Goal: Book appointment/travel/reservation

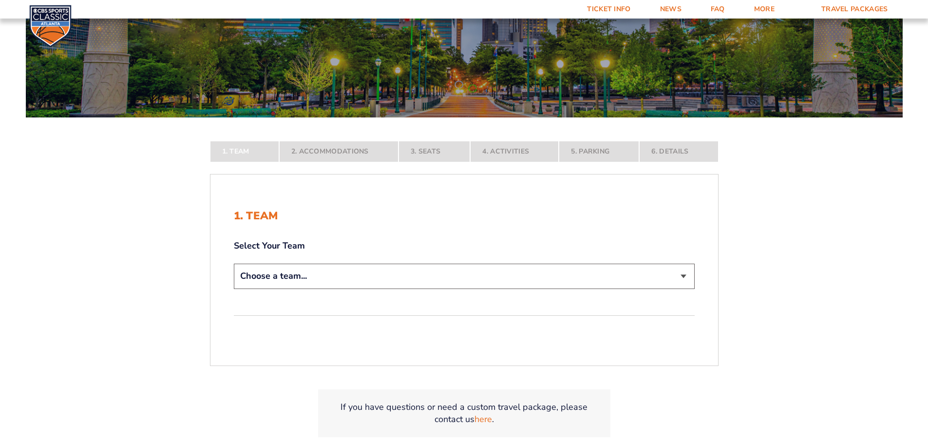
scroll to position [146, 0]
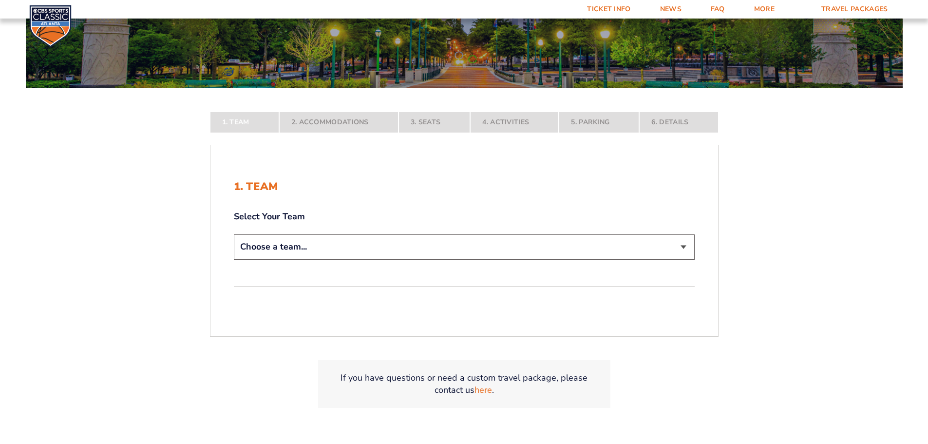
click at [344, 246] on select "Choose a team... [US_STATE] Wildcats [US_STATE] State Buckeyes [US_STATE] Tar H…" at bounding box center [464, 246] width 461 height 25
drag, startPoint x: 339, startPoint y: 250, endPoint x: 335, endPoint y: 255, distance: 6.9
click at [339, 250] on select "Choose a team... [US_STATE] Wildcats [US_STATE] State Buckeyes [US_STATE] Tar H…" at bounding box center [464, 246] width 461 height 25
select select "12956"
click at [234, 259] on select "Choose a team... [US_STATE] Wildcats [US_STATE] State Buckeyes [US_STATE] Tar H…" at bounding box center [464, 246] width 461 height 25
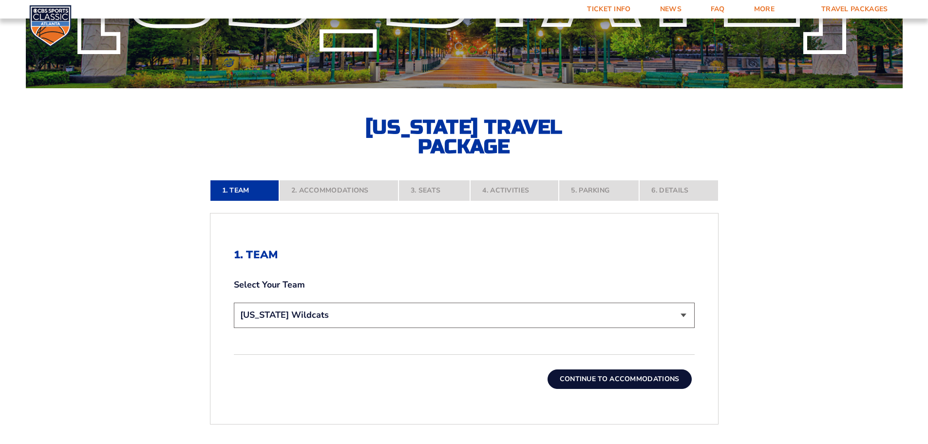
click at [590, 370] on button "Continue To Accommodations" at bounding box center [619, 378] width 144 height 19
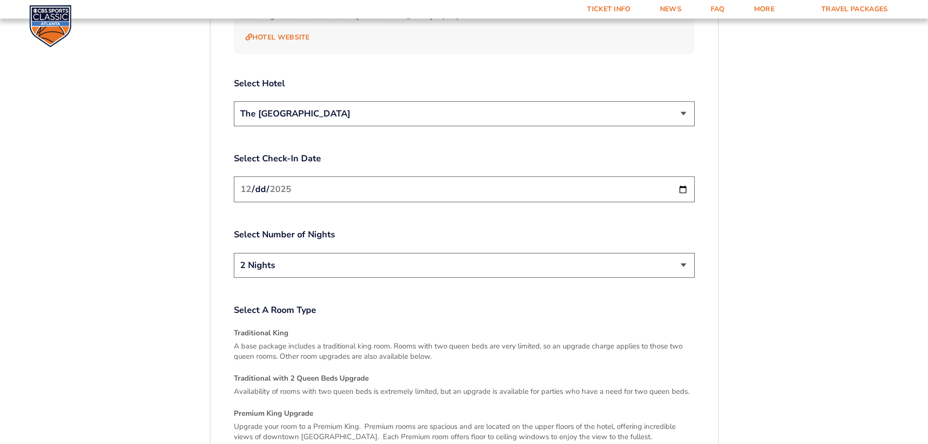
scroll to position [1184, 0]
click at [309, 261] on select "2 Nights 3 Nights" at bounding box center [464, 264] width 461 height 25
click at [306, 262] on select "2 Nights 3 Nights" at bounding box center [464, 264] width 461 height 25
select select "3 Nights"
click at [234, 252] on select "2 Nights 3 Nights" at bounding box center [464, 264] width 461 height 25
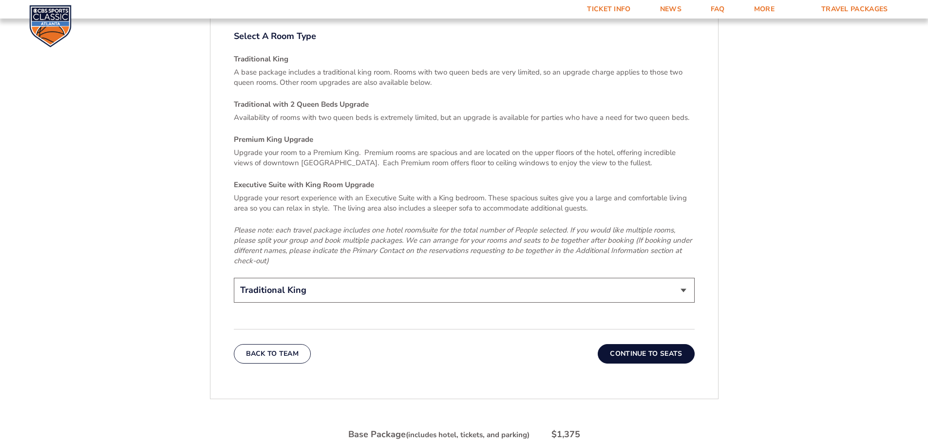
scroll to position [1476, 0]
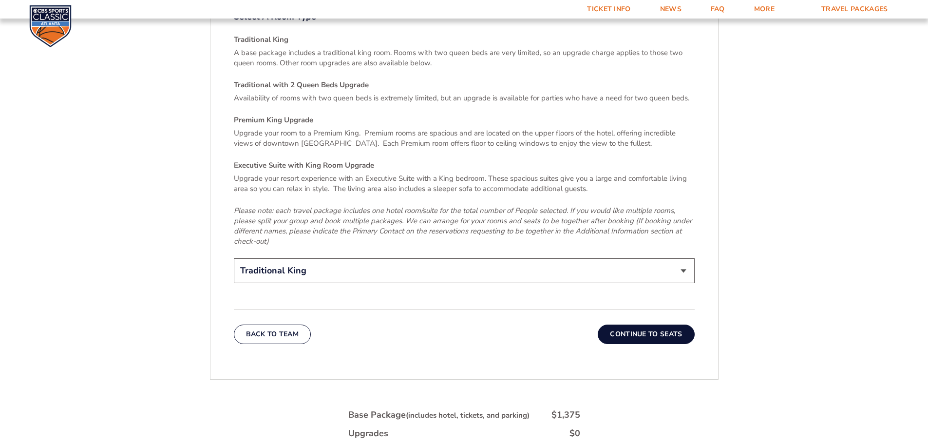
click at [646, 324] on button "Continue To Seats" at bounding box center [645, 333] width 96 height 19
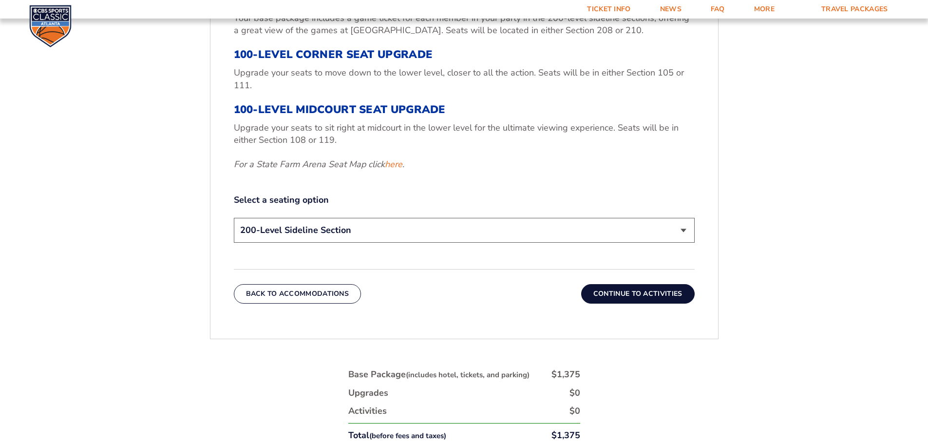
scroll to position [405, 0]
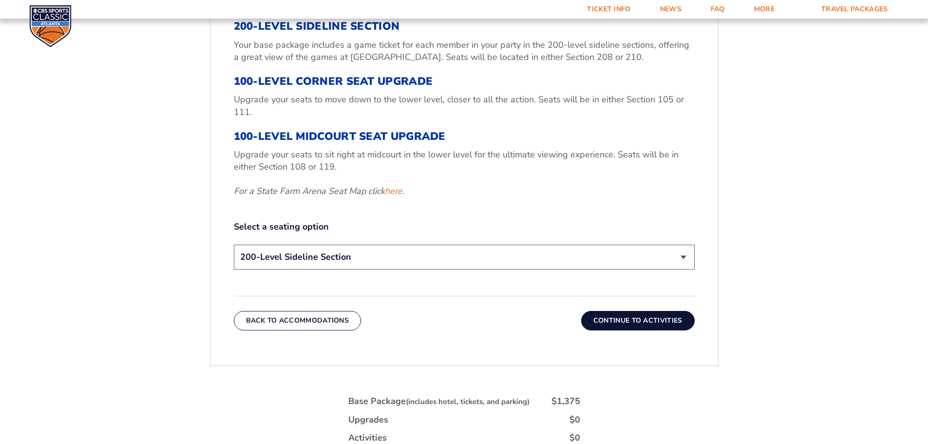
click at [424, 257] on select "200-Level Sideline Section 100-Level Corner Seat Upgrade (+$120 per person) 100…" at bounding box center [464, 256] width 461 height 25
click at [234, 244] on select "200-Level Sideline Section 100-Level Corner Seat Upgrade (+$120 per person) 100…" at bounding box center [464, 256] width 461 height 25
click at [597, 312] on button "Continue To Activities" at bounding box center [637, 320] width 113 height 19
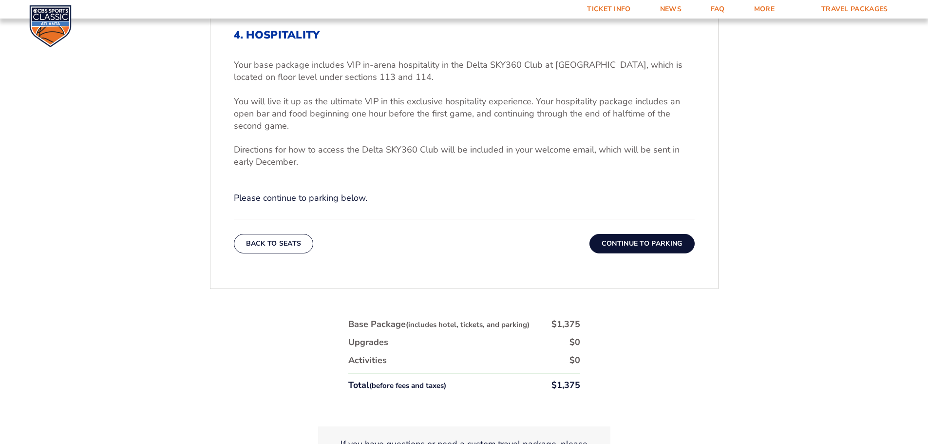
scroll to position [356, 0]
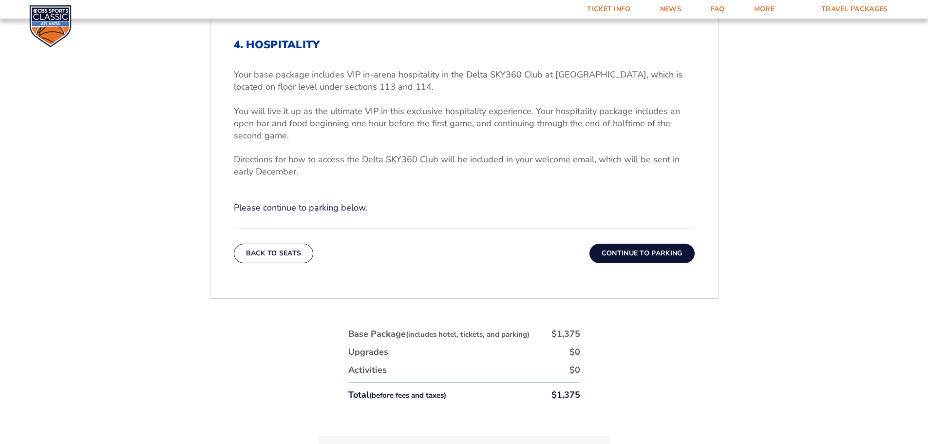
click at [612, 254] on button "Continue To Parking" at bounding box center [641, 252] width 105 height 19
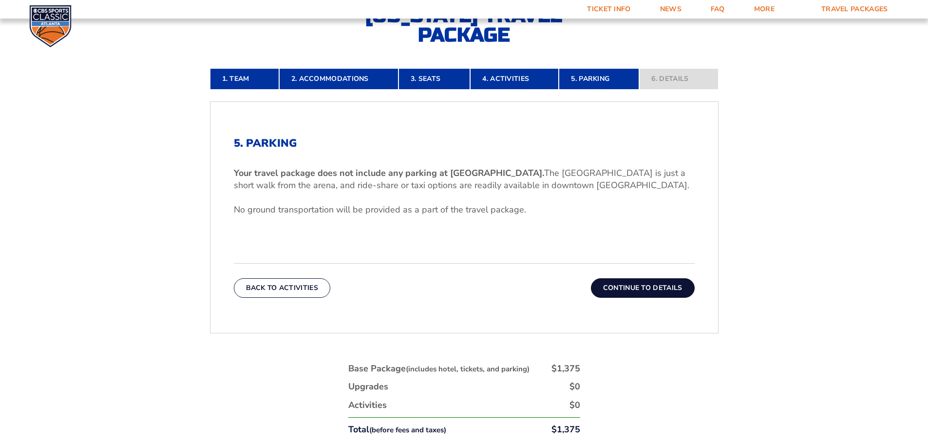
scroll to position [259, 0]
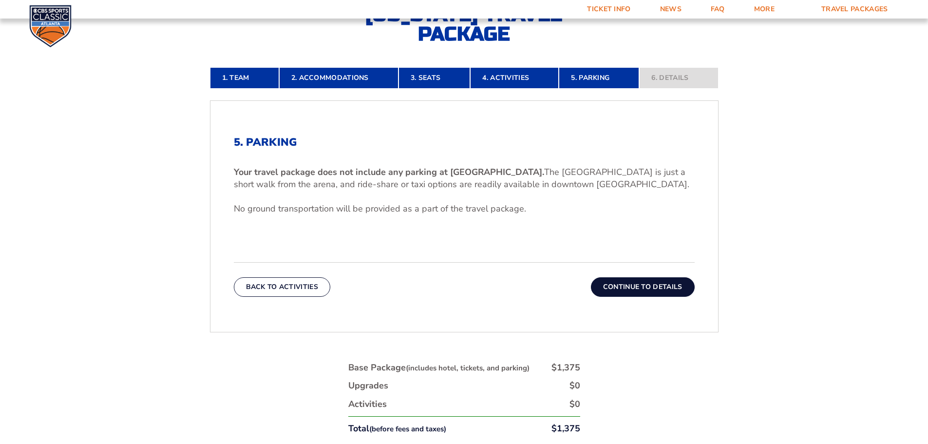
click at [608, 278] on button "Continue To Details" at bounding box center [643, 286] width 104 height 19
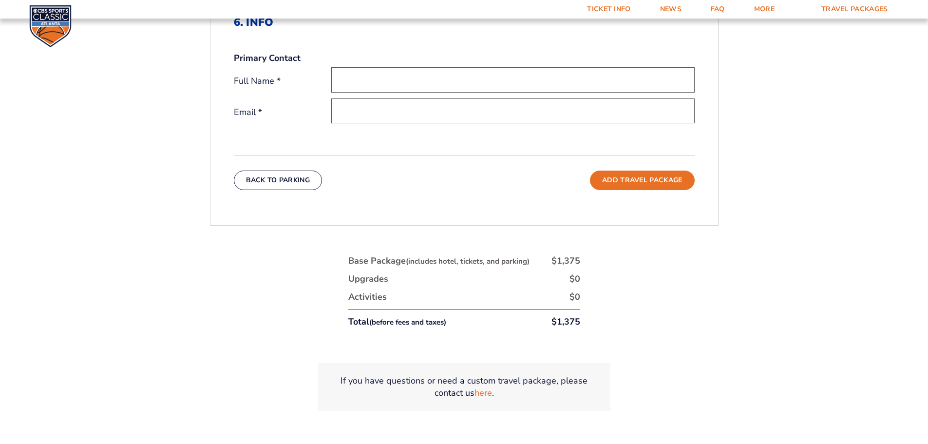
scroll to position [453, 0]
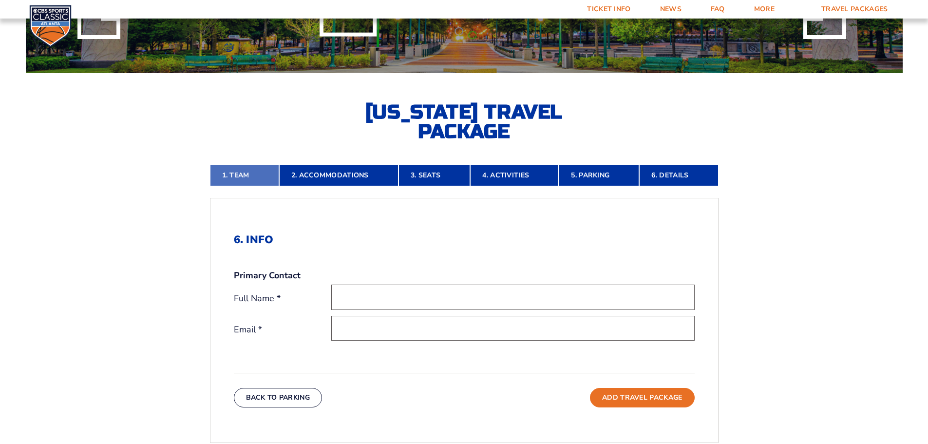
click at [260, 171] on link "1. Team" at bounding box center [244, 175] width 69 height 21
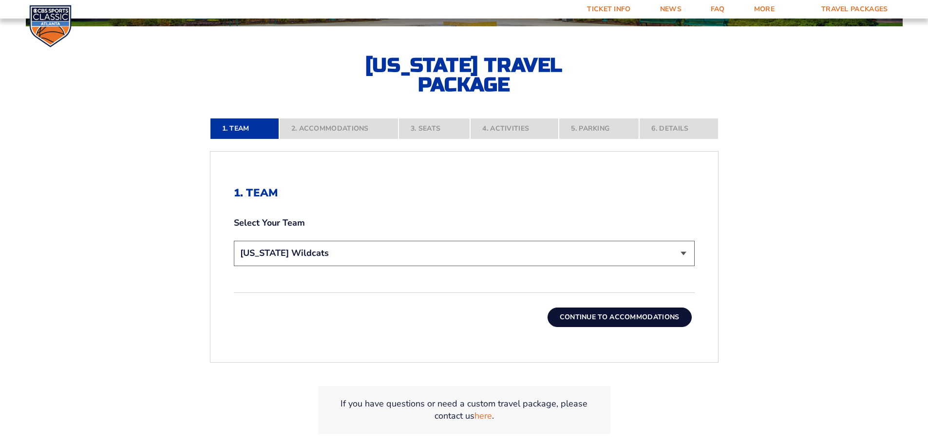
scroll to position [210, 0]
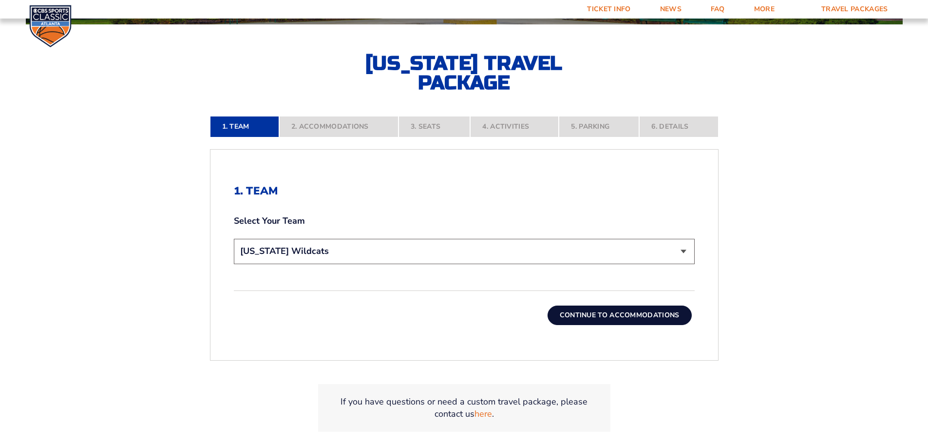
click at [319, 135] on nav "1. Team 2. Accommodations 3. Seats 4. Activities 5. Parking 6. Details" at bounding box center [464, 126] width 508 height 21
click at [342, 124] on nav "1. Team 2. Accommodations 3. Seats 4. Activities 5. Parking 6. Details" at bounding box center [464, 126] width 508 height 21
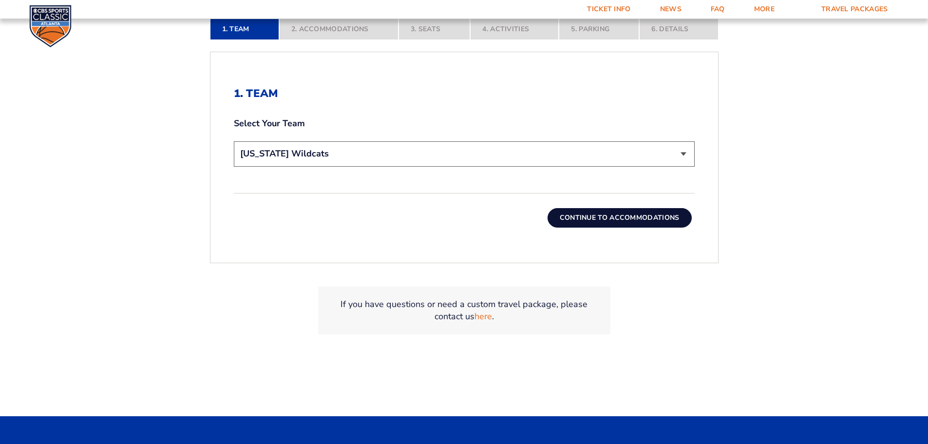
click at [633, 207] on div "Continue To Accommodations" at bounding box center [464, 210] width 461 height 35
click at [633, 214] on button "Continue To Accommodations" at bounding box center [619, 217] width 144 height 19
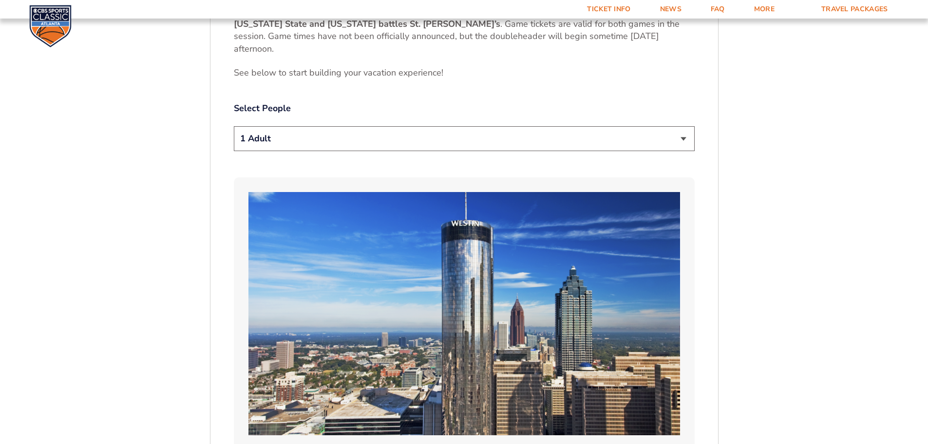
scroll to position [453, 0]
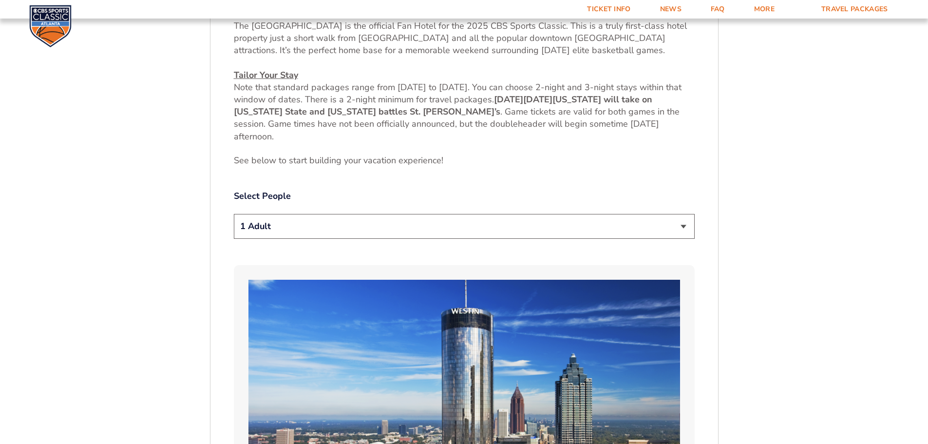
click at [424, 220] on select "1 Adult 2 Adults 3 Adults 4 Adults 2 Adults + 1 Child 2 Adults + 2 Children 2 A…" at bounding box center [464, 226] width 461 height 25
click at [308, 233] on select "1 Adult 2 Adults 3 Adults 4 Adults 2 Adults + 1 Child 2 Adults + 2 Children 2 A…" at bounding box center [464, 226] width 461 height 25
click at [234, 214] on select "1 Adult 2 Adults 3 Adults 4 Adults 2 Adults + 1 Child 2 Adults + 2 Children 2 A…" at bounding box center [464, 226] width 461 height 25
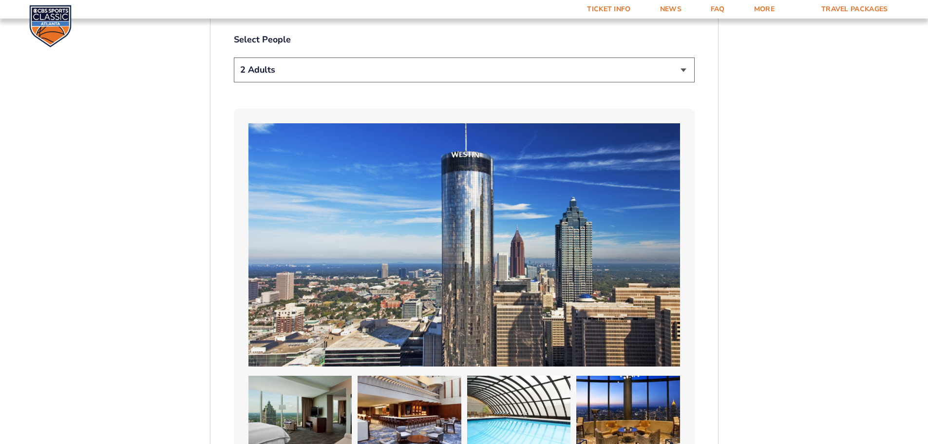
scroll to position [599, 0]
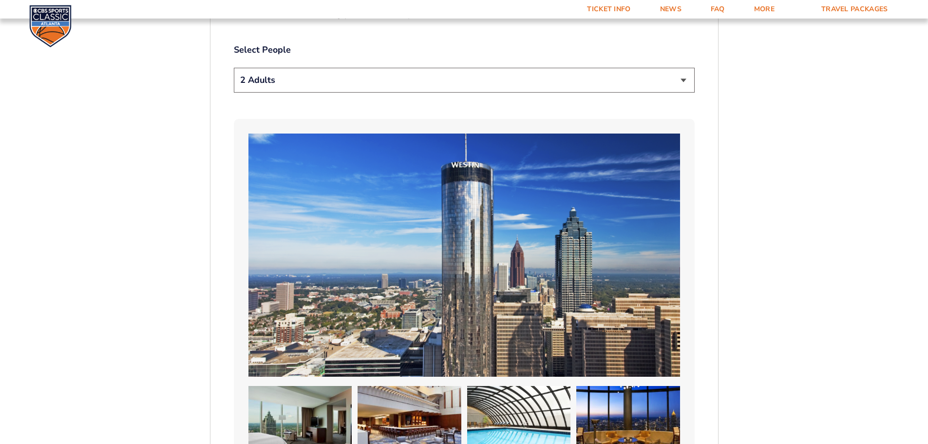
click at [292, 93] on div "1 Adult 2 Adults 3 Adults 4 Adults 2 Adults + 1 Child 2 Adults + 2 Children 2 A…" at bounding box center [464, 82] width 461 height 28
drag, startPoint x: 285, startPoint y: 84, endPoint x: 277, endPoint y: 90, distance: 10.4
click at [285, 84] on select "1 Adult 2 Adults 3 Adults 4 Adults 2 Adults + 1 Child 2 Adults + 2 Children 2 A…" at bounding box center [464, 80] width 461 height 25
select select "2 Adults + 1 Child"
click at [234, 68] on select "1 Adult 2 Adults 3 Adults 4 Adults 2 Adults + 1 Child 2 Adults + 2 Children 2 A…" at bounding box center [464, 80] width 461 height 25
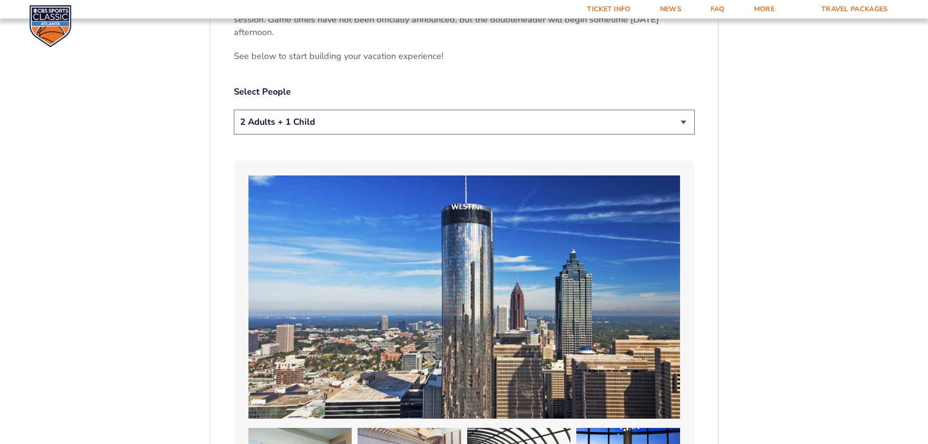
scroll to position [551, 0]
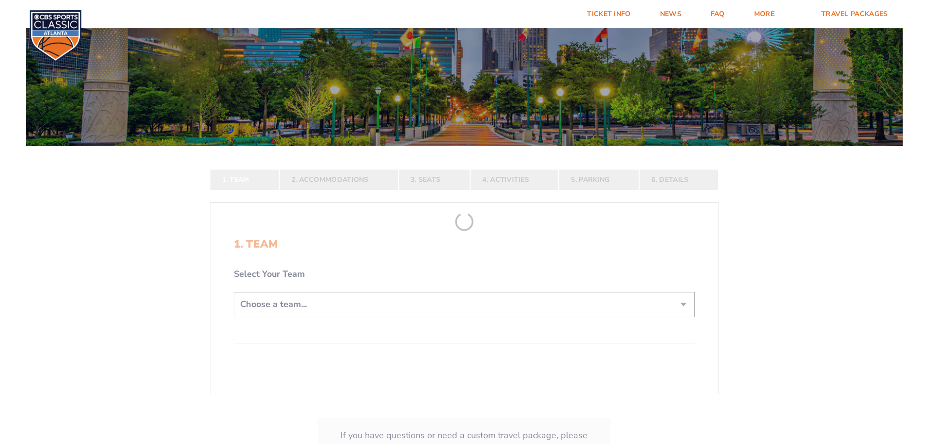
scroll to position [243, 0]
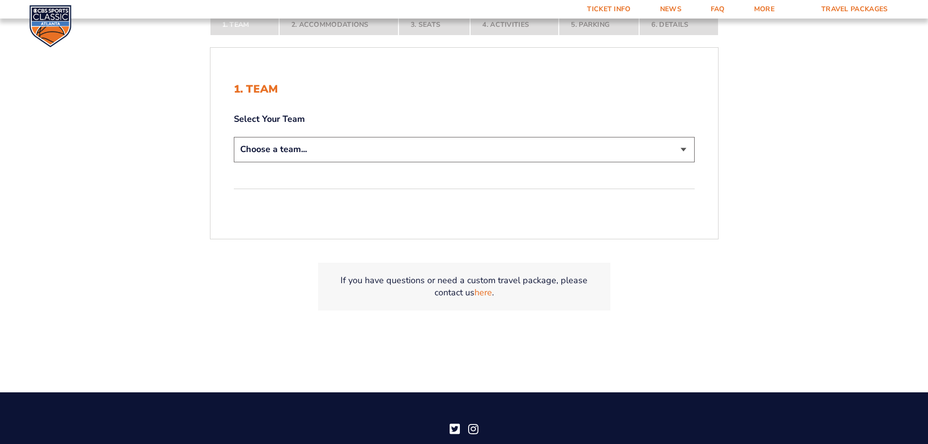
click at [352, 156] on select "Choose a team... [US_STATE] Wildcats [US_STATE] State Buckeyes [US_STATE] Tar H…" at bounding box center [464, 149] width 461 height 25
select select "12956"
click at [234, 137] on select "Choose a team... [US_STATE] Wildcats [US_STATE] State Buckeyes [US_STATE] Tar H…" at bounding box center [464, 149] width 461 height 25
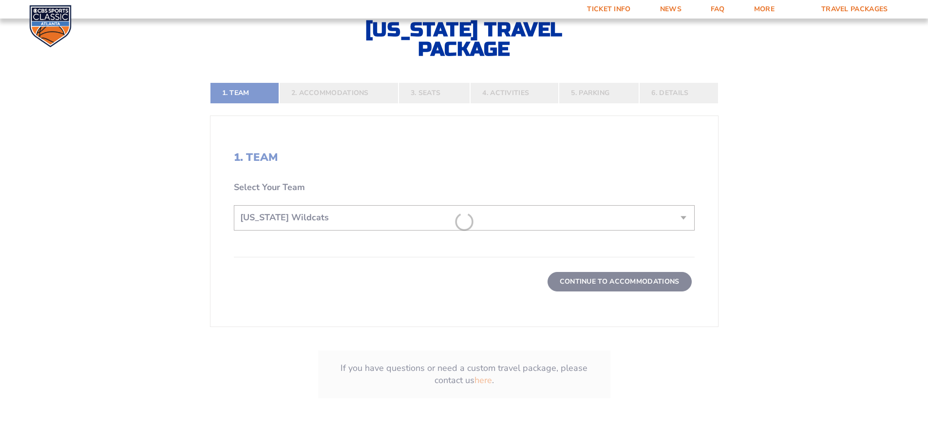
scroll to position [312, 0]
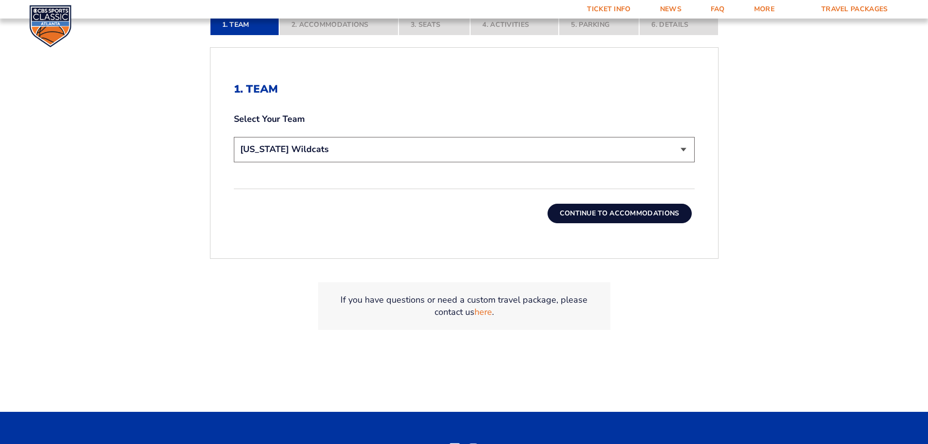
click at [587, 215] on button "Continue To Accommodations" at bounding box center [619, 213] width 144 height 19
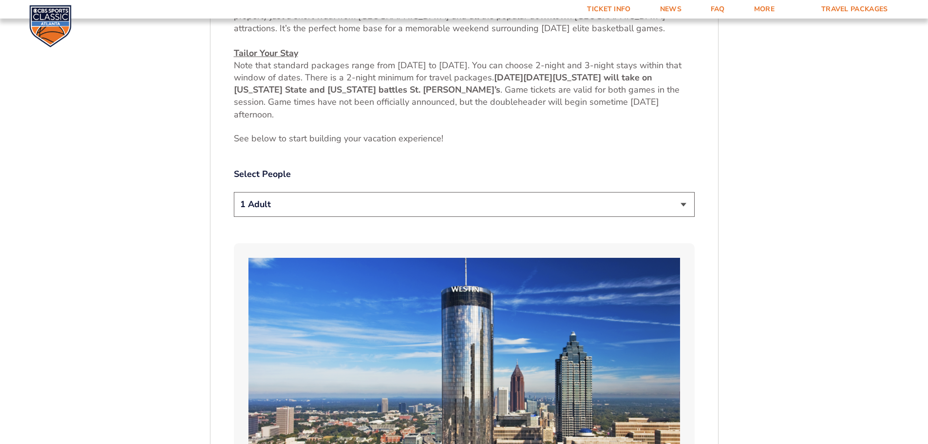
scroll to position [438, 0]
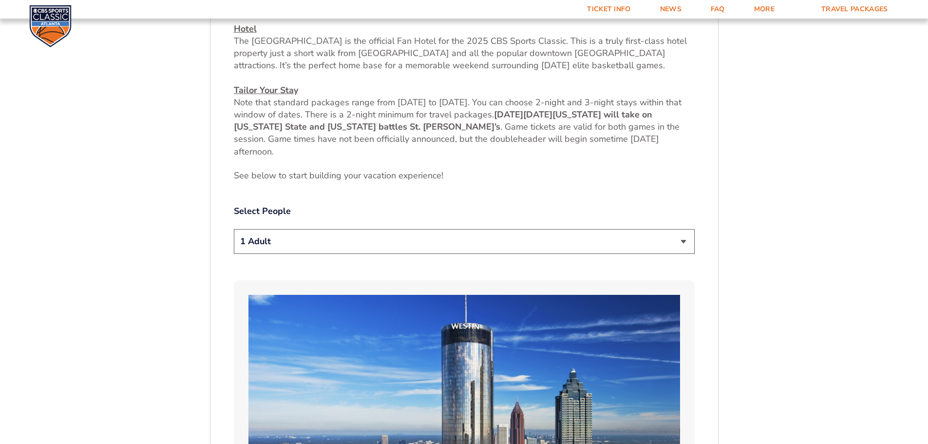
click at [319, 232] on select "1 Adult 2 Adults 3 Adults 4 Adults 2 Adults + 1 Child 2 Adults + 2 Children 2 A…" at bounding box center [464, 241] width 461 height 25
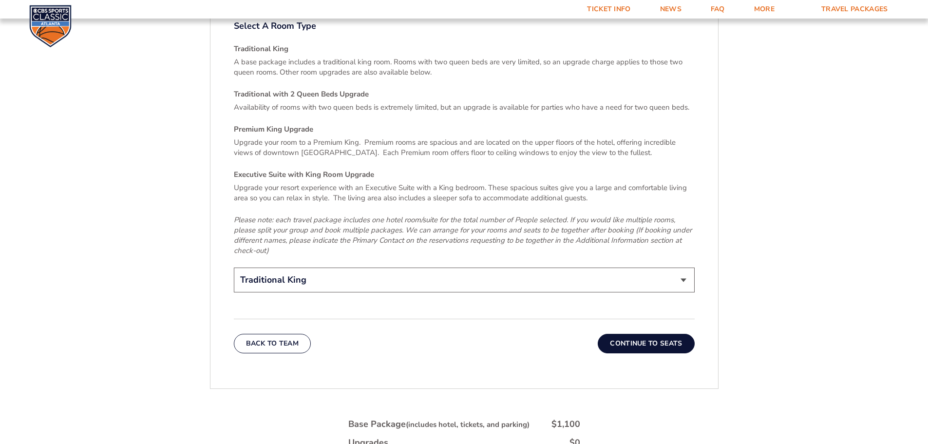
scroll to position [1510, 0]
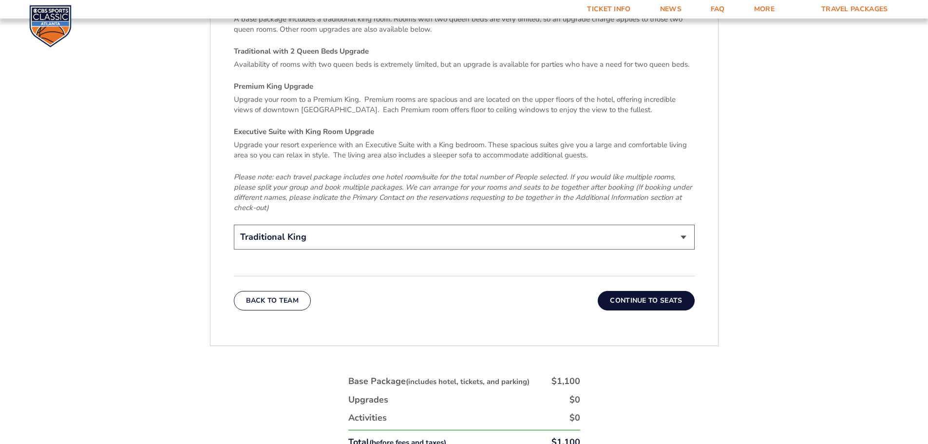
click at [290, 236] on select "Traditional King Traditional with 2 Queen Beds Upgrade (+$45 per night) Premium…" at bounding box center [464, 236] width 461 height 25
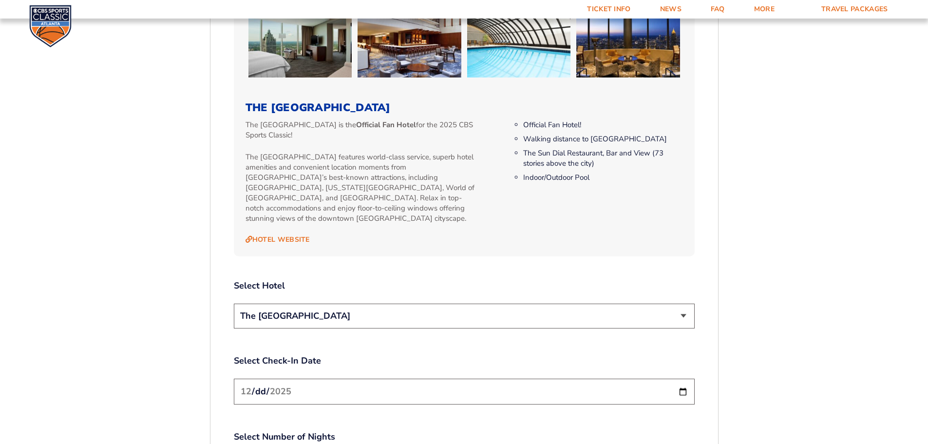
scroll to position [974, 0]
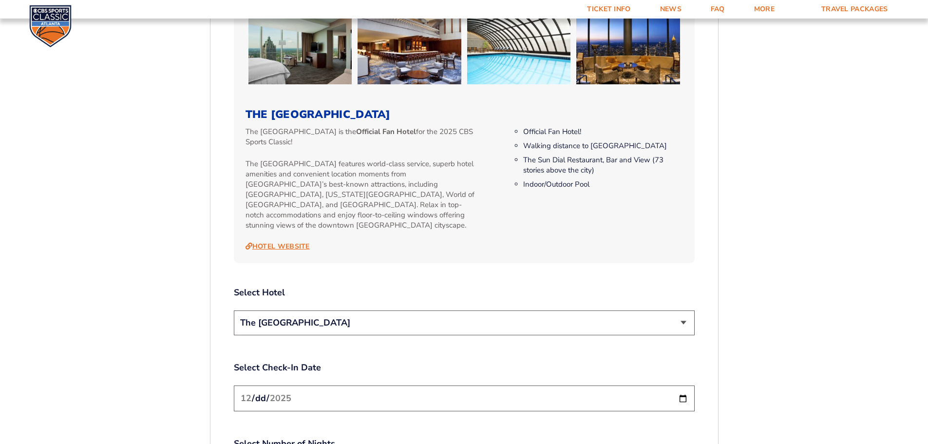
click at [297, 242] on link "Hotel Website" at bounding box center [277, 246] width 64 height 9
